Goal: Transaction & Acquisition: Book appointment/travel/reservation

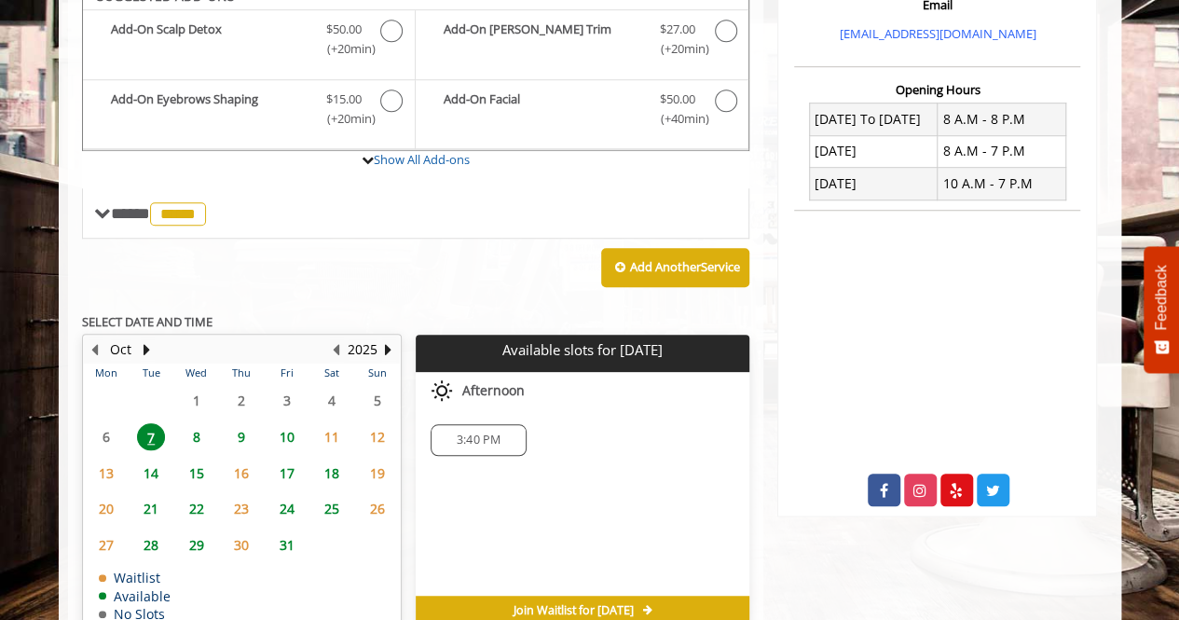
scroll to position [615, 0]
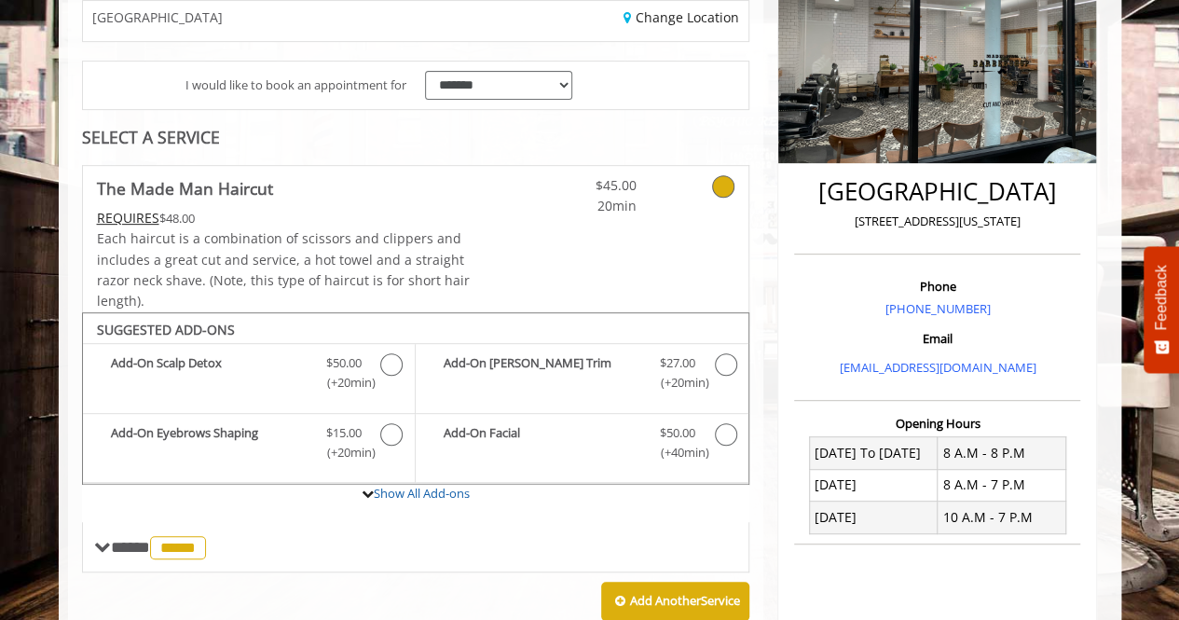
click at [420, 269] on span "Each haircut is a combination of scissors and clippers and includes a great cut…" at bounding box center [283, 269] width 373 height 80
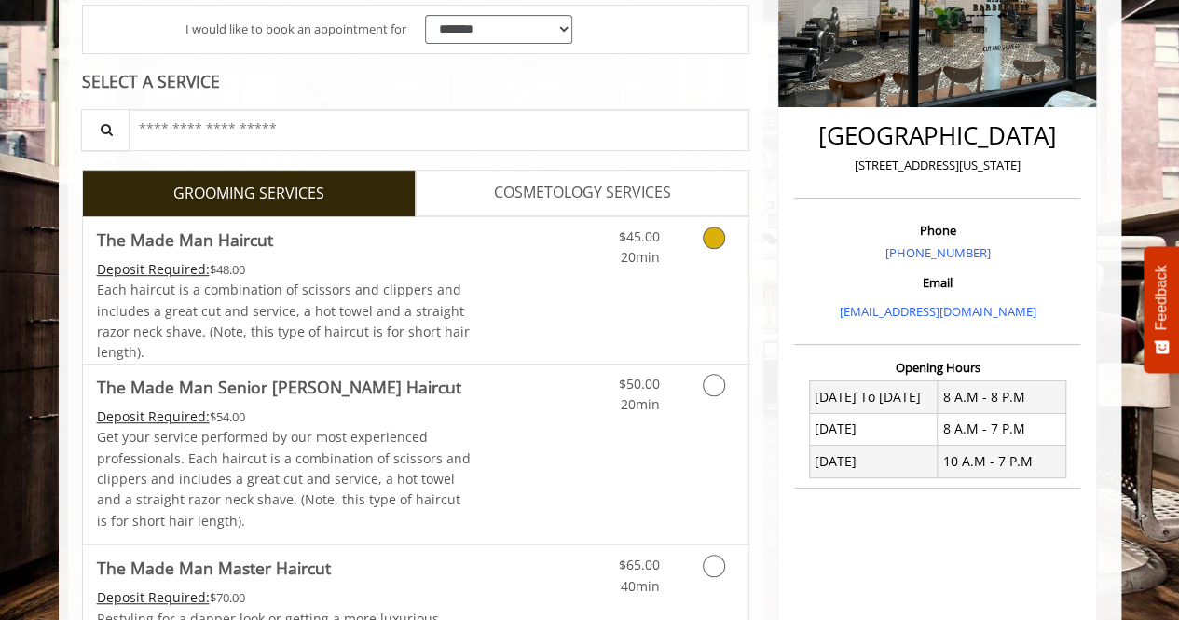
click at [547, 253] on link "Discounted Price" at bounding box center [526, 290] width 111 height 146
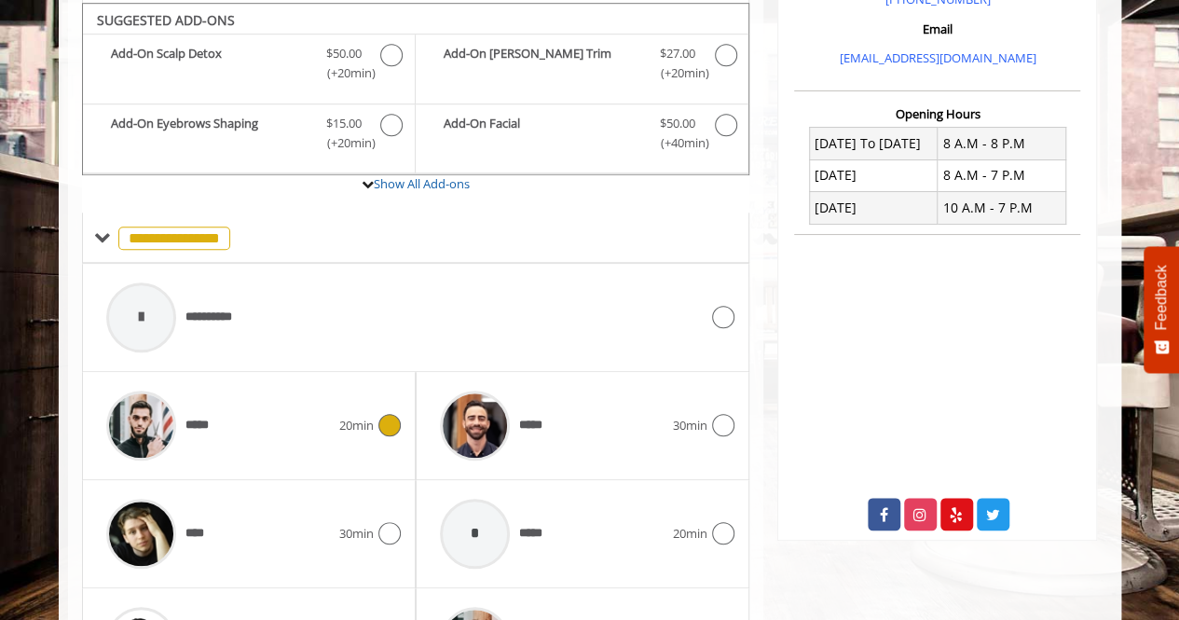
click at [292, 407] on div "*****" at bounding box center [218, 425] width 242 height 89
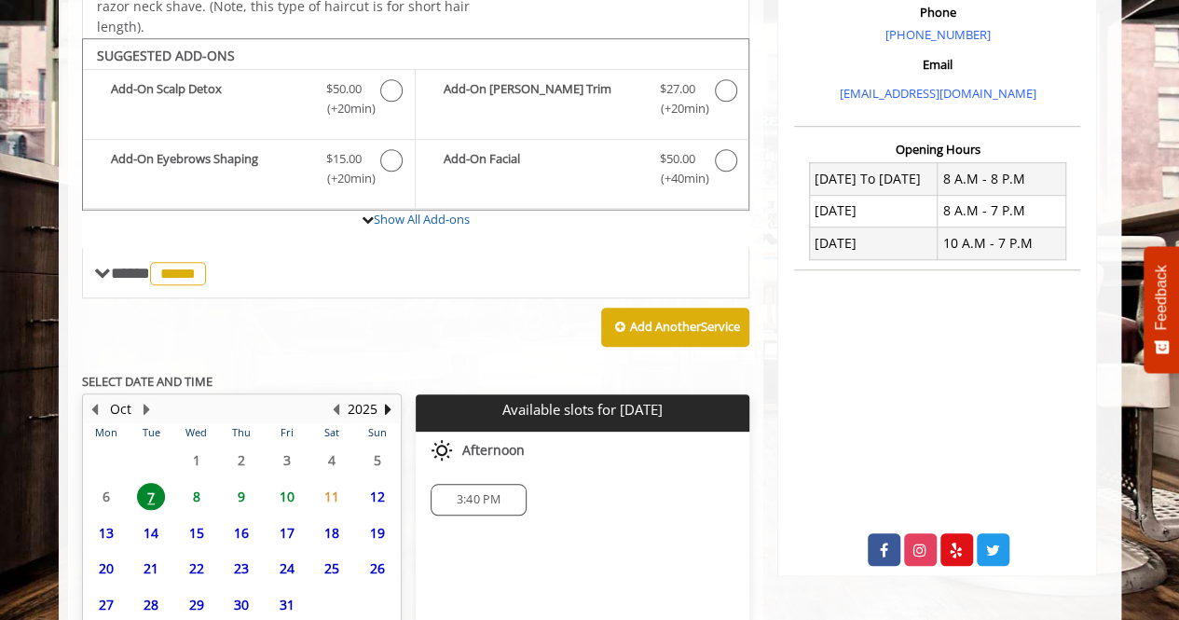
scroll to position [615, 0]
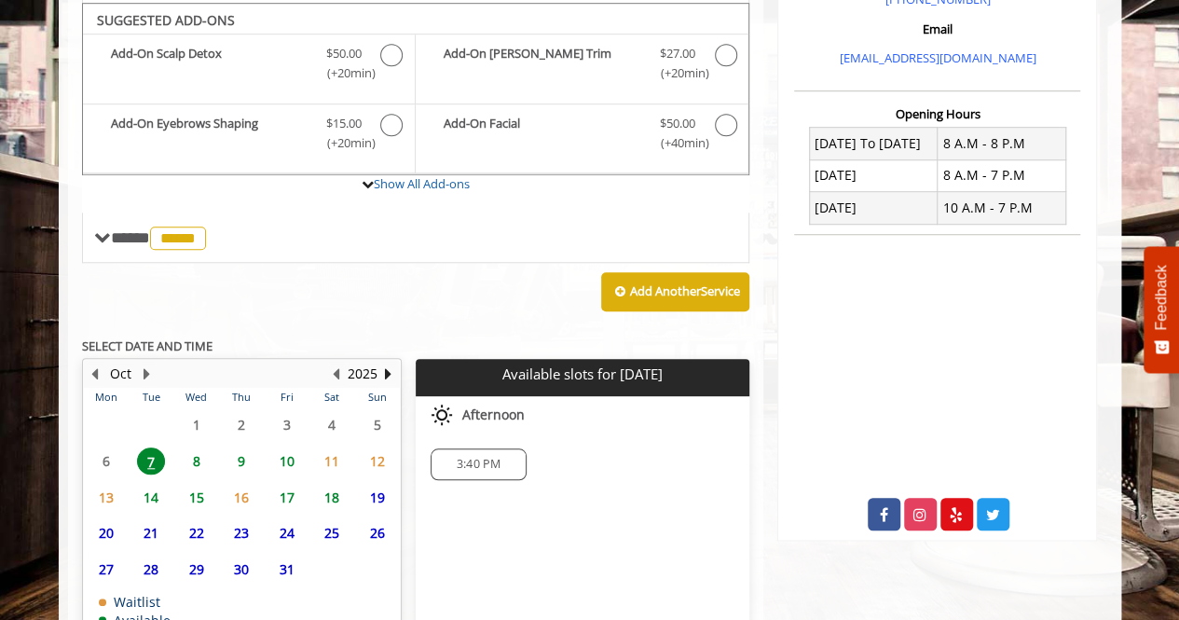
click at [197, 448] on span "8" at bounding box center [197, 461] width 28 height 27
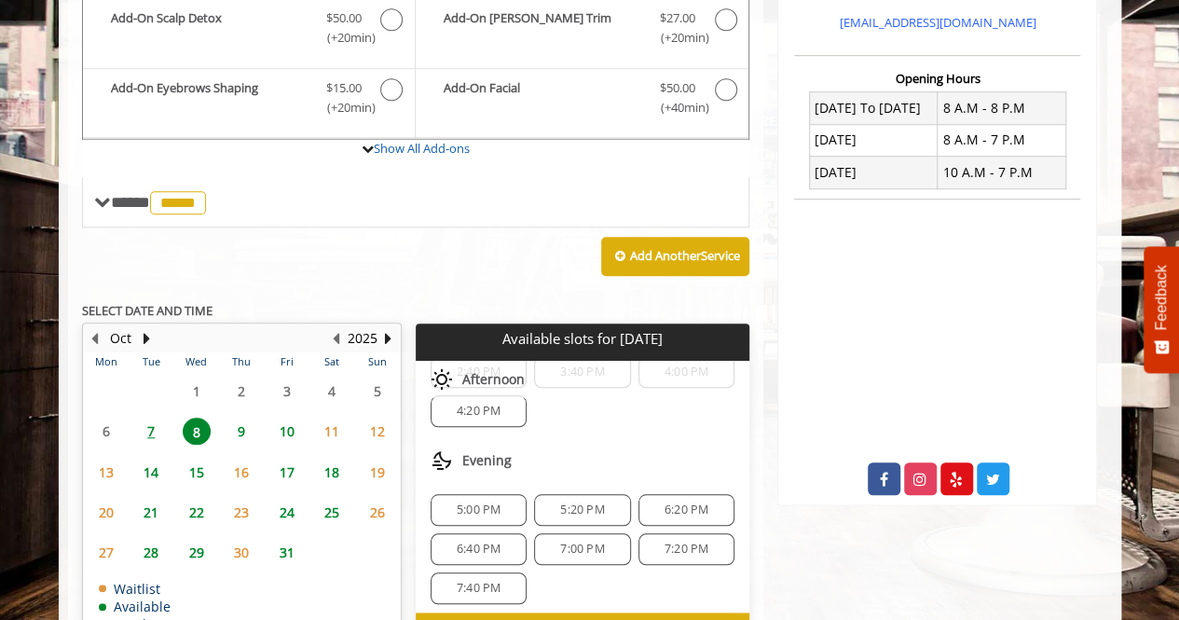
scroll to position [724, 0]
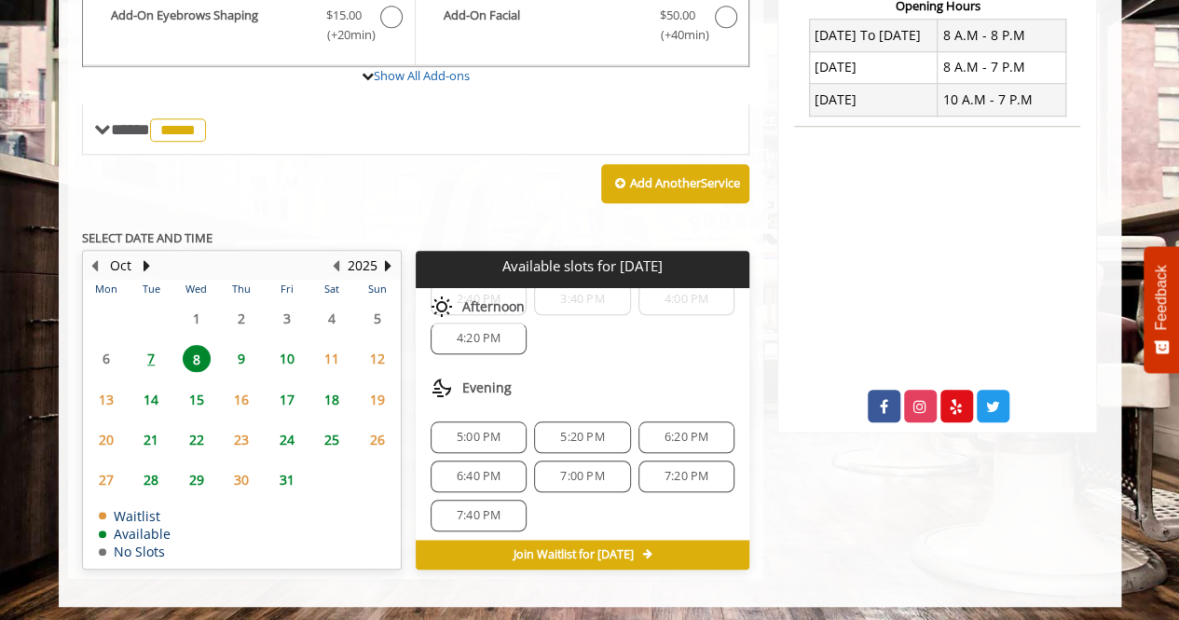
click at [252, 358] on span "9" at bounding box center [242, 358] width 28 height 27
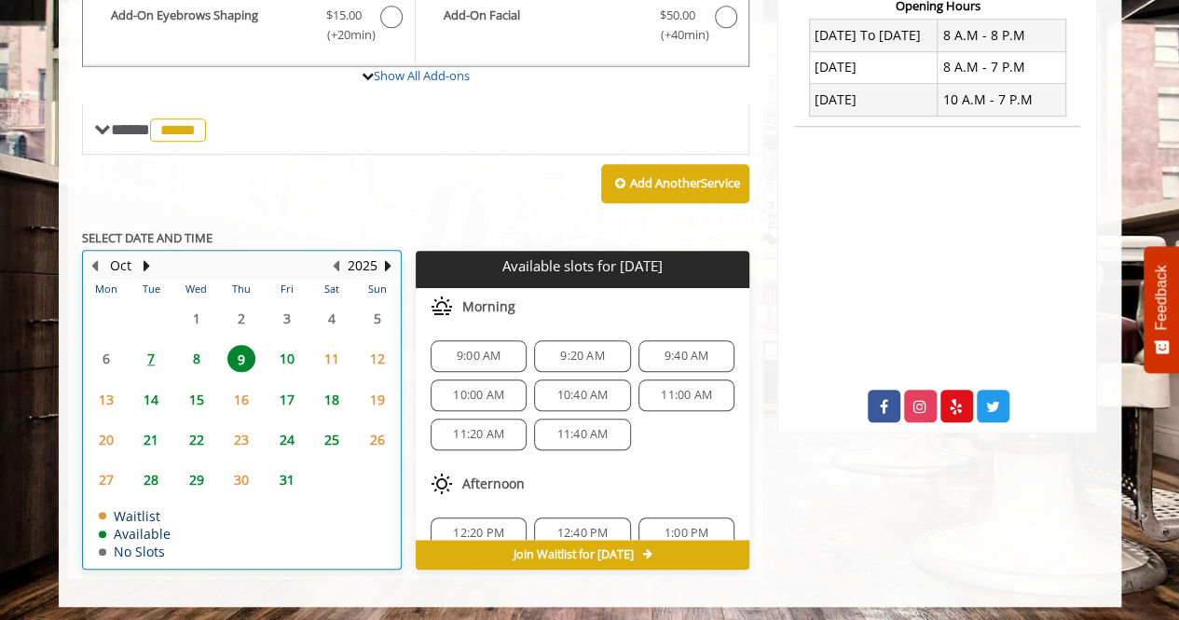
click at [172, 355] on td "7" at bounding box center [151, 358] width 45 height 40
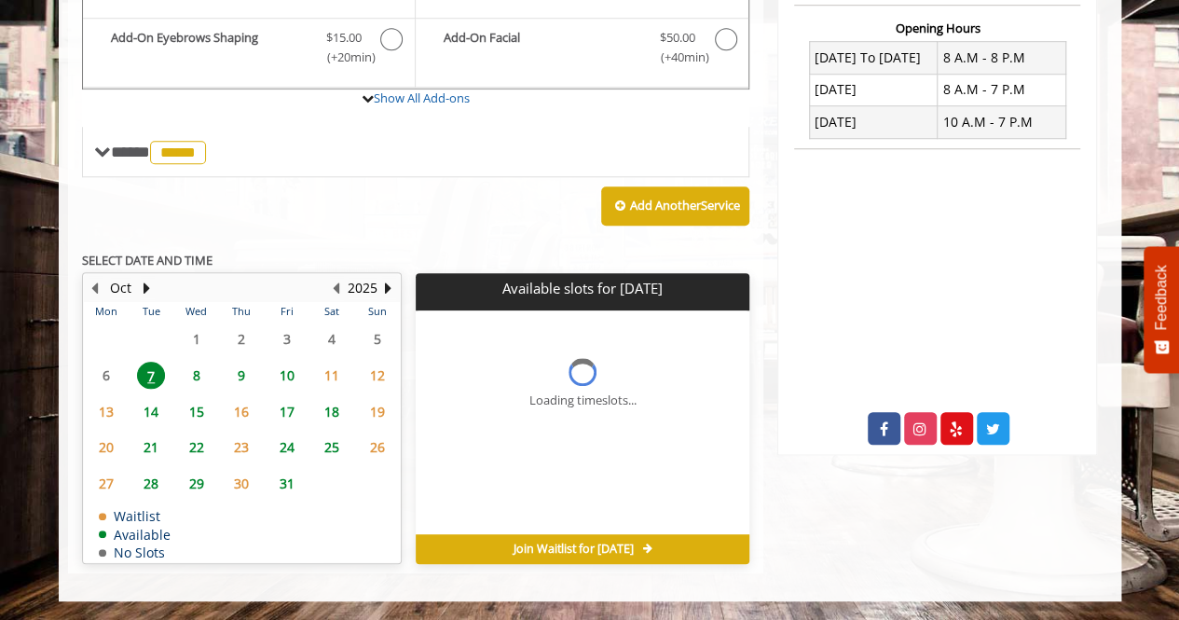
scroll to position [696, 0]
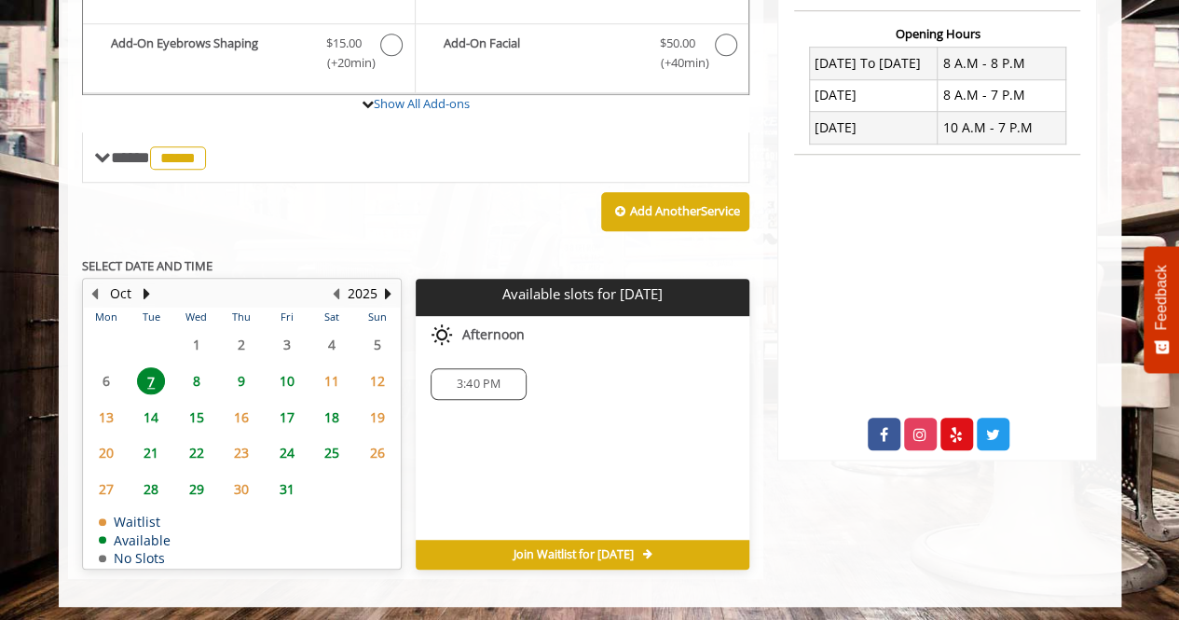
click at [201, 377] on span "8" at bounding box center [197, 380] width 28 height 27
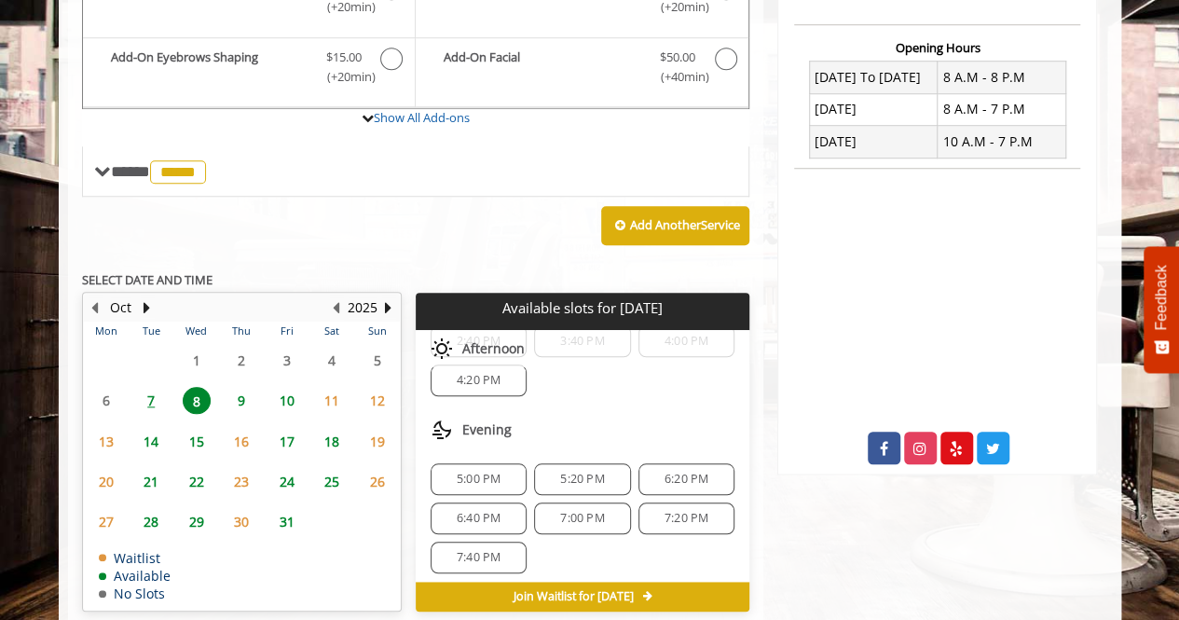
scroll to position [724, 0]
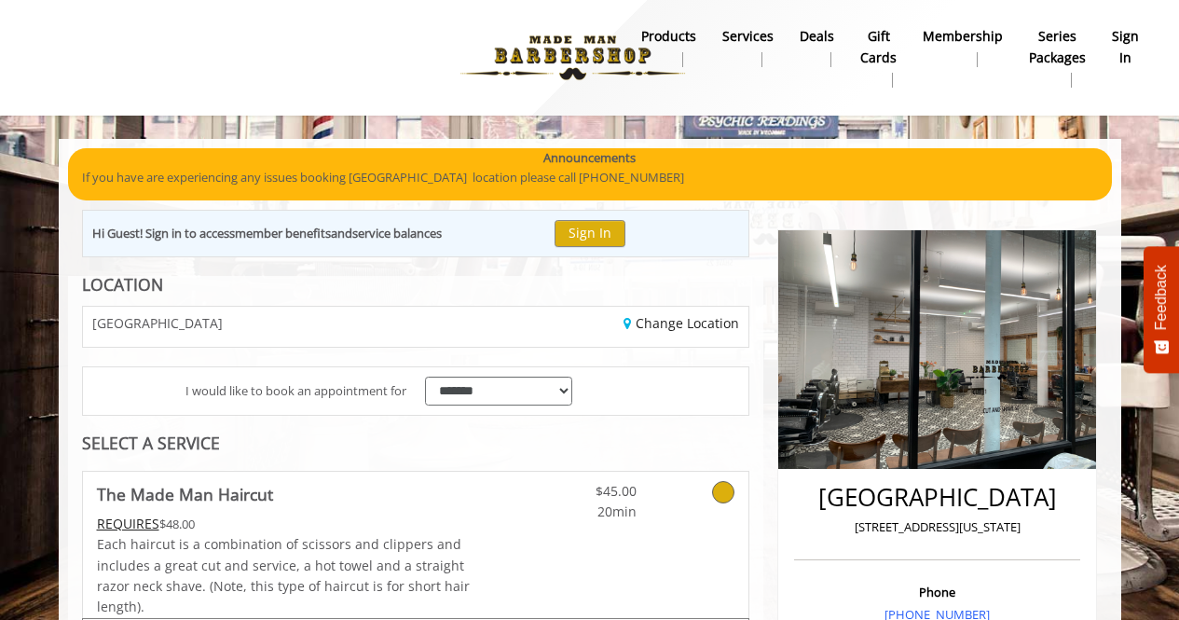
scroll to position [696, 0]
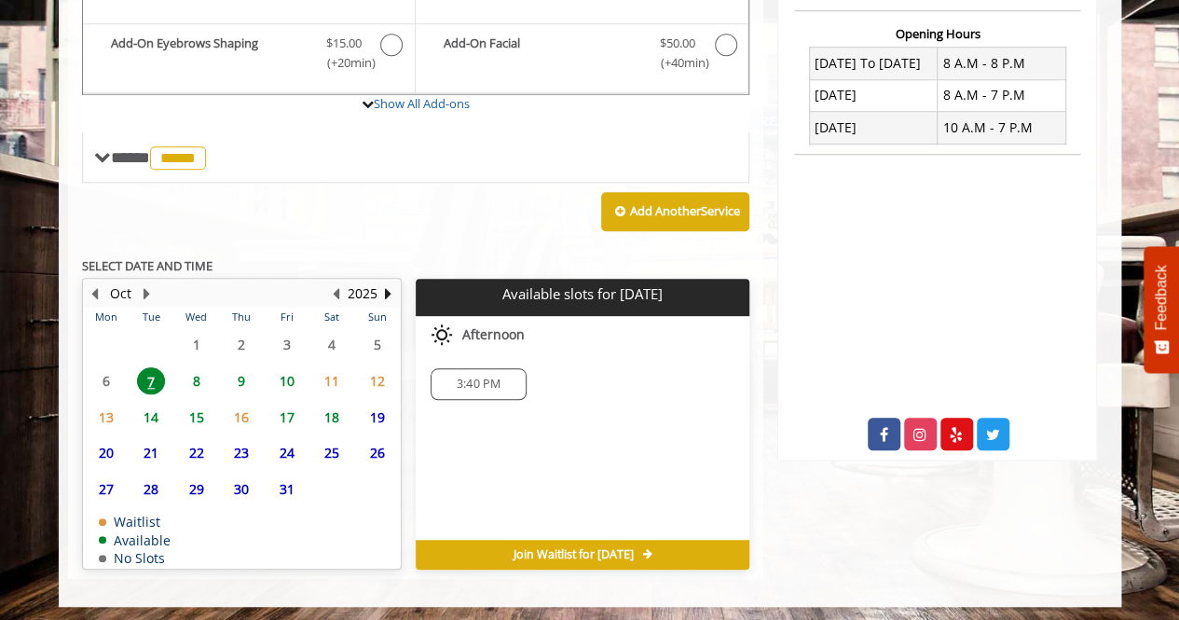
click at [203, 386] on span "8" at bounding box center [197, 380] width 28 height 27
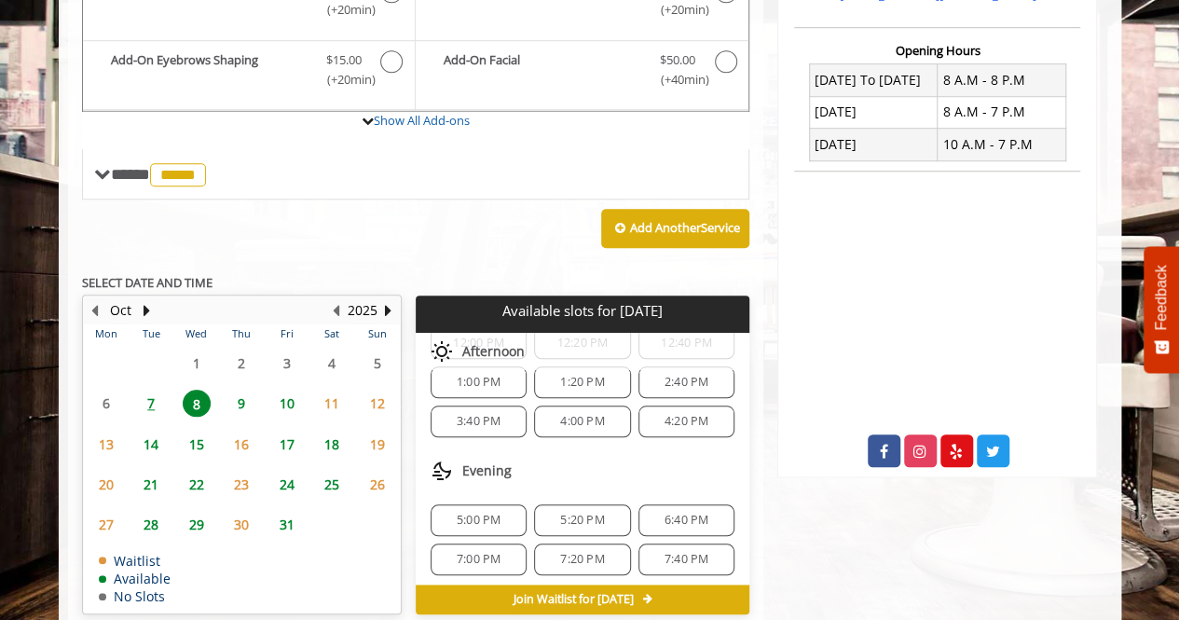
scroll to position [690, 0]
